Goal: Task Accomplishment & Management: Use online tool/utility

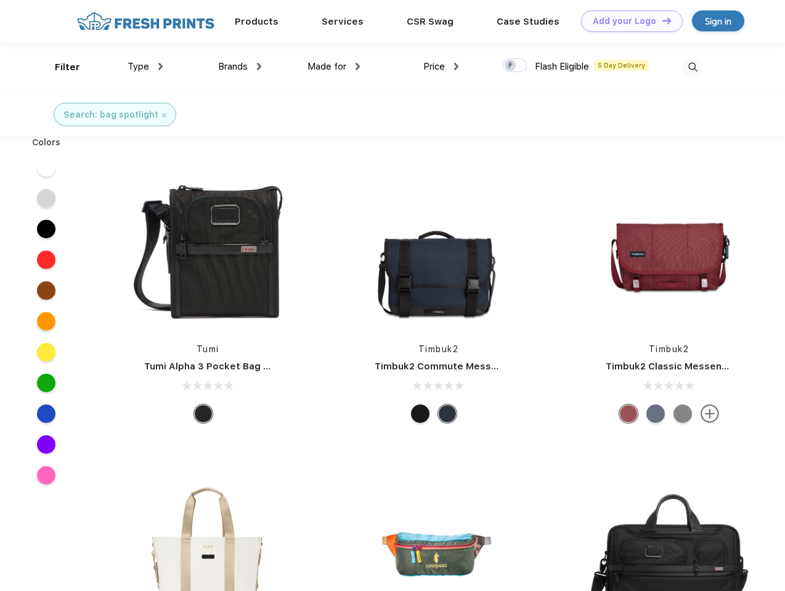
click at [627, 21] on link "Add your Logo Design Tool" at bounding box center [632, 21] width 102 height 22
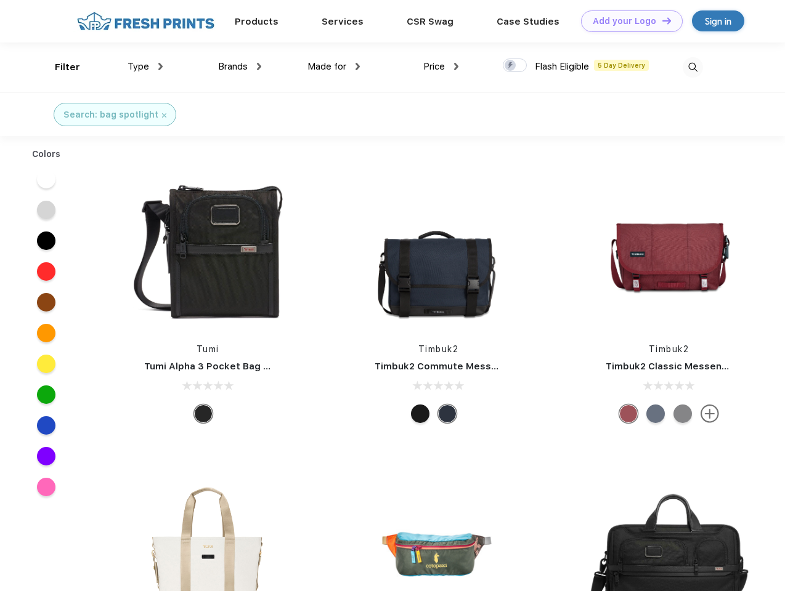
click at [0, 0] on div "Design Tool" at bounding box center [0, 0] width 0 height 0
click at [661, 20] on link "Add your Logo Design Tool" at bounding box center [632, 21] width 102 height 22
click at [59, 67] on div "Filter" at bounding box center [67, 67] width 25 height 14
click at [145, 67] on span "Type" at bounding box center [138, 66] width 22 height 11
click at [240, 67] on span "Brands" at bounding box center [233, 66] width 30 height 11
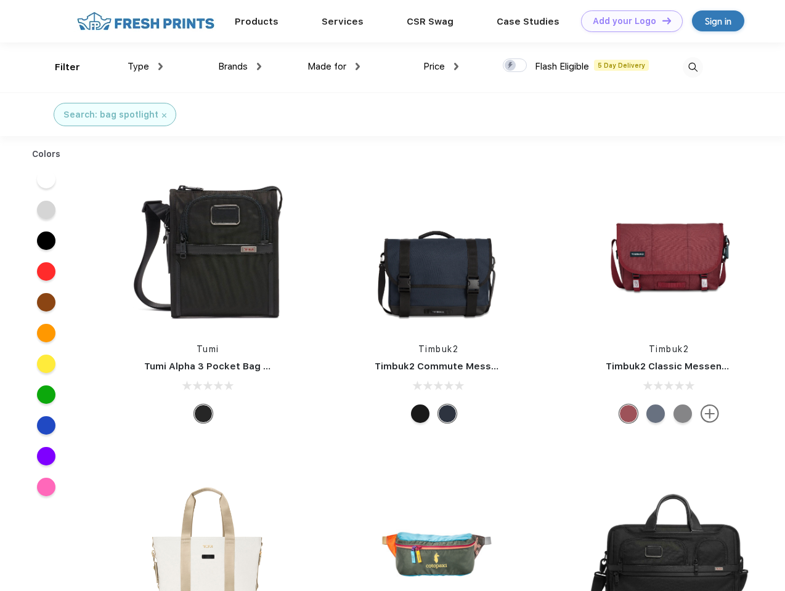
click at [334, 67] on span "Made for" at bounding box center [326, 66] width 39 height 11
click at [441, 67] on span "Price" at bounding box center [434, 66] width 22 height 11
click at [515, 66] on div at bounding box center [515, 66] width 24 height 14
click at [511, 66] on input "checkbox" at bounding box center [507, 62] width 8 height 8
click at [692, 67] on img at bounding box center [692, 67] width 20 height 20
